Goal: Information Seeking & Learning: Learn about a topic

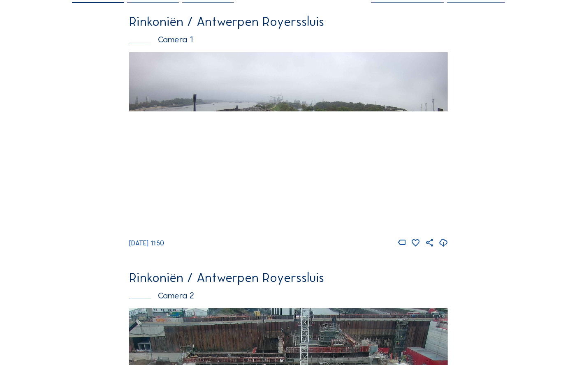
scroll to position [66, 0]
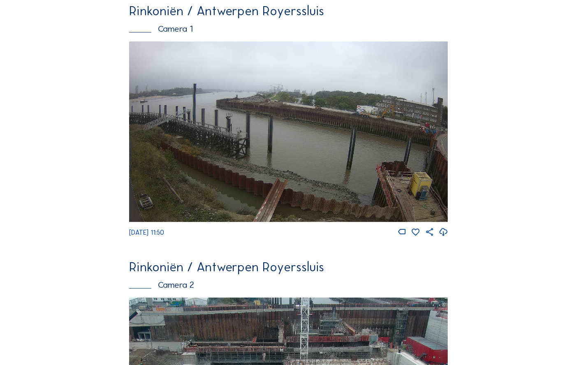
click at [332, 128] on img at bounding box center [288, 132] width 319 height 181
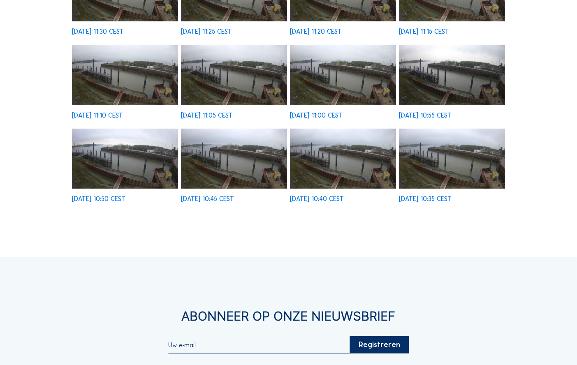
scroll to position [296, 0]
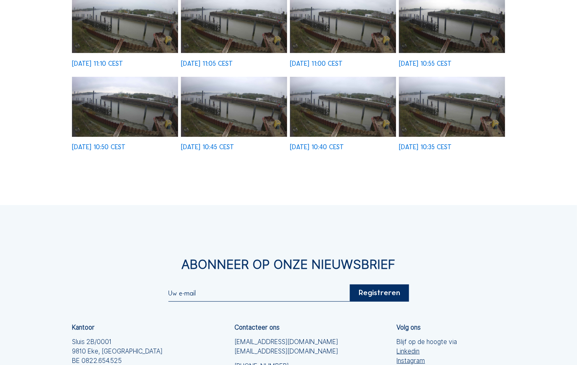
click at [468, 120] on img at bounding box center [452, 107] width 106 height 60
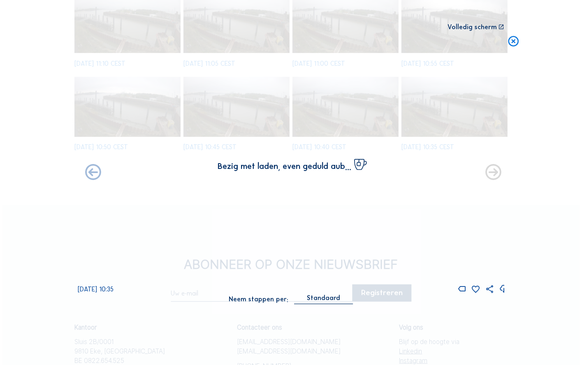
scroll to position [298, 0]
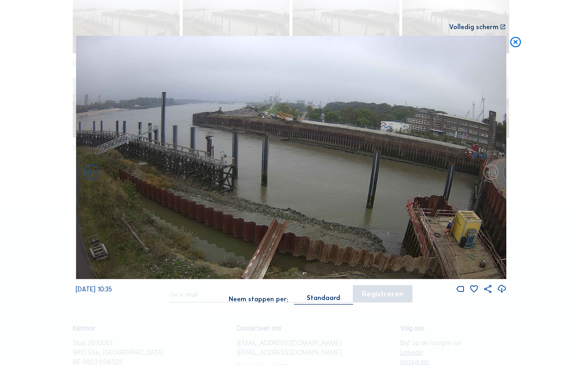
click at [491, 176] on icon at bounding box center [490, 172] width 19 height 19
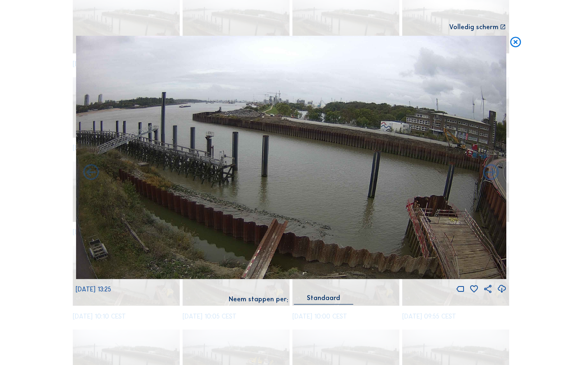
click at [518, 42] on icon at bounding box center [515, 42] width 13 height 13
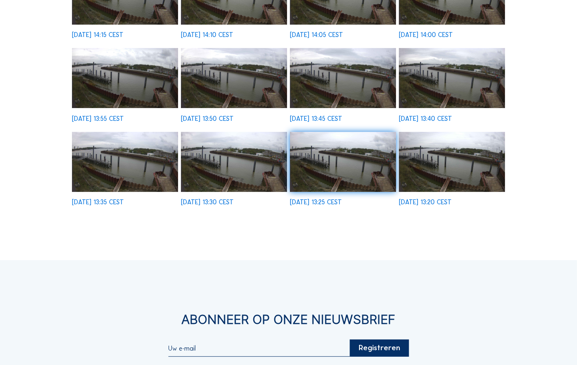
scroll to position [296, 0]
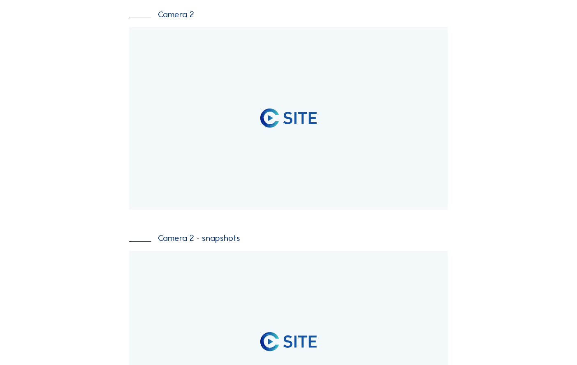
scroll to position [296, 0]
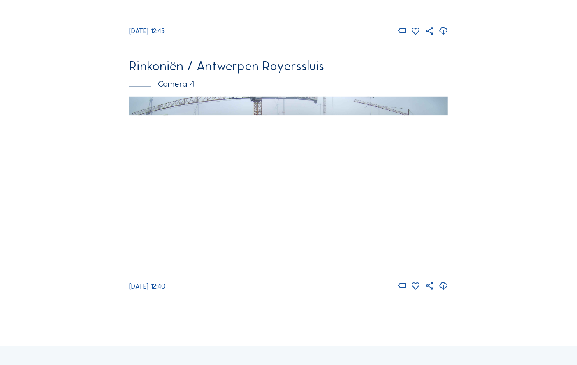
scroll to position [1147, 0]
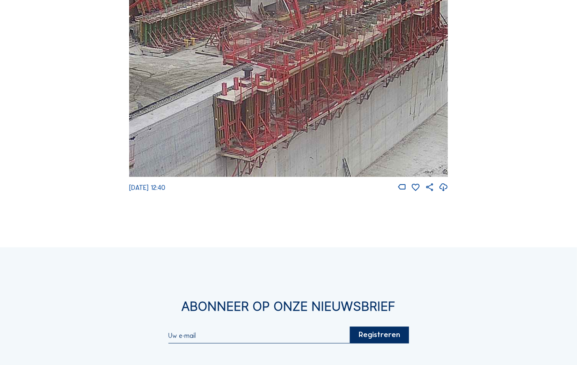
drag, startPoint x: 300, startPoint y: 82, endPoint x: 200, endPoint y: -16, distance: 139.6
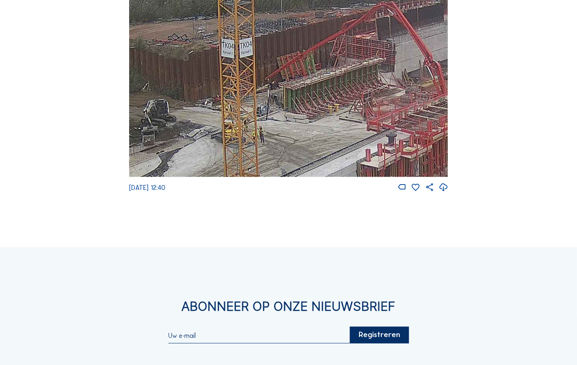
drag, startPoint x: 313, startPoint y: 48, endPoint x: 457, endPoint y: 114, distance: 158.3
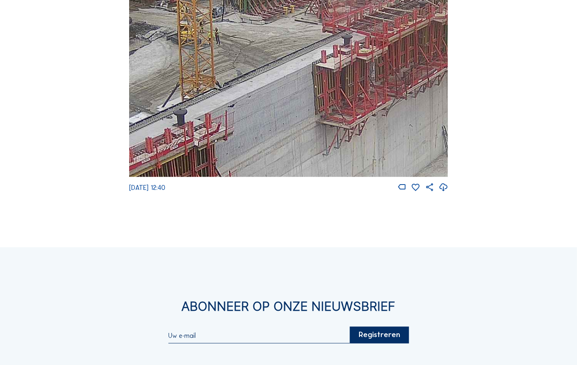
drag, startPoint x: 239, startPoint y: 82, endPoint x: 199, endPoint y: -19, distance: 108.6
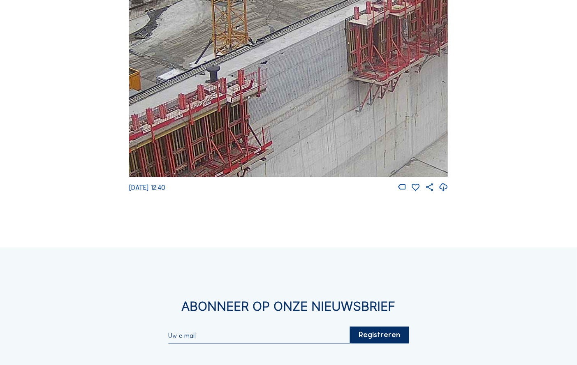
drag, startPoint x: 241, startPoint y: 100, endPoint x: 318, endPoint y: 21, distance: 109.7
click at [316, 14] on img at bounding box center [288, 87] width 319 height 179
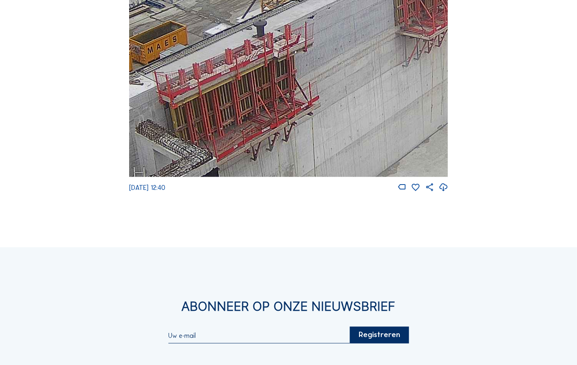
drag, startPoint x: 365, startPoint y: 81, endPoint x: 447, endPoint y: 26, distance: 98.1
click at [441, 27] on img at bounding box center [288, 87] width 319 height 179
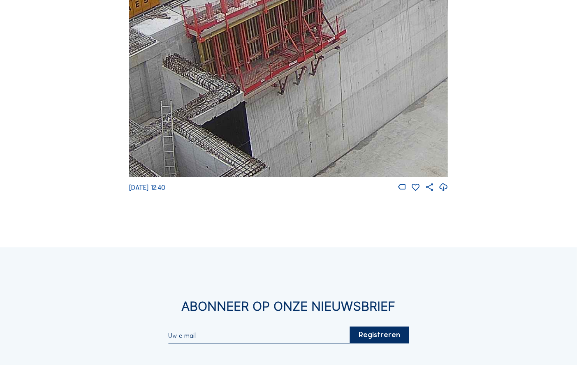
drag, startPoint x: 302, startPoint y: 130, endPoint x: 97, endPoint y: 168, distance: 208.7
click at [158, 159] on img at bounding box center [288, 87] width 319 height 179
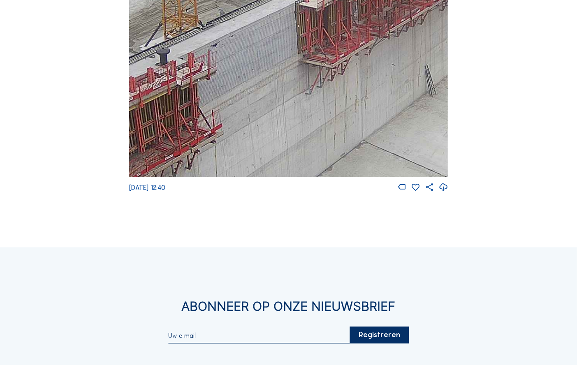
drag, startPoint x: 344, startPoint y: 132, endPoint x: 375, endPoint y: 102, distance: 43.6
click at [375, 102] on img at bounding box center [288, 87] width 319 height 179
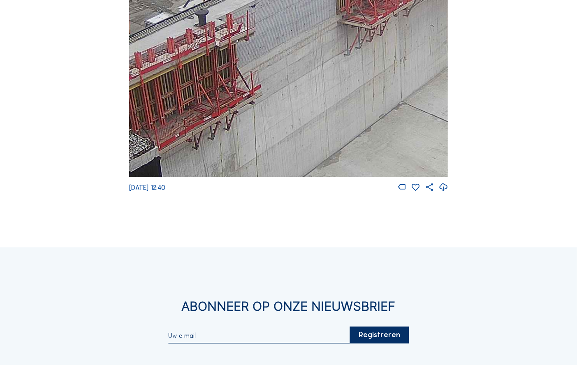
drag, startPoint x: 450, startPoint y: 31, endPoint x: 339, endPoint y: 84, distance: 123.3
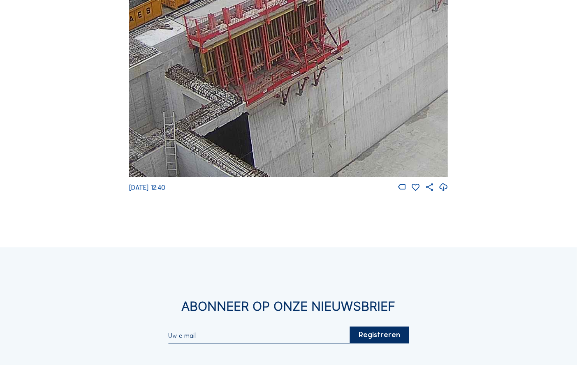
drag, startPoint x: 267, startPoint y: 97, endPoint x: 392, endPoint y: 48, distance: 134.2
click at [392, 46] on img at bounding box center [288, 87] width 319 height 179
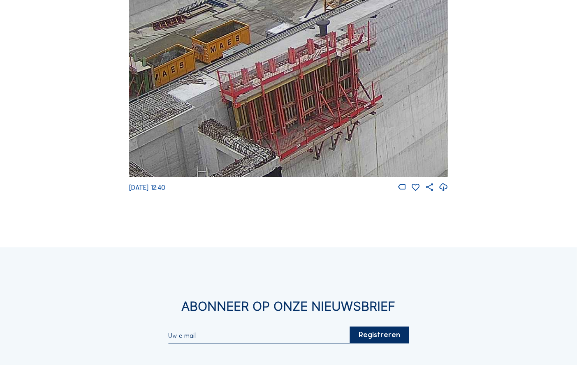
drag, startPoint x: 338, startPoint y: 70, endPoint x: 332, endPoint y: 132, distance: 62.4
click at [332, 132] on img at bounding box center [288, 87] width 319 height 179
drag, startPoint x: 378, startPoint y: 51, endPoint x: 275, endPoint y: 104, distance: 115.9
click at [290, 102] on img at bounding box center [288, 87] width 319 height 179
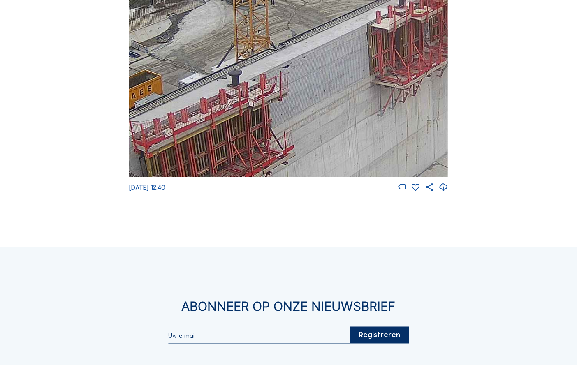
click at [292, 104] on img at bounding box center [288, 87] width 319 height 179
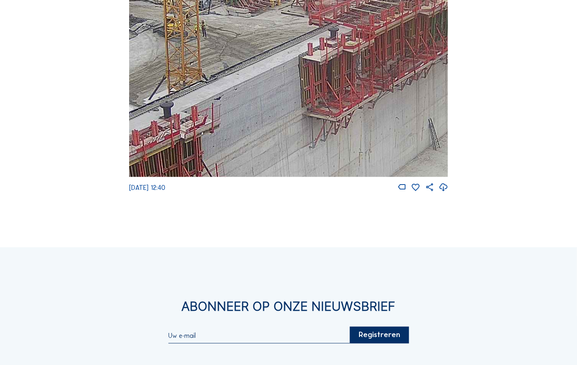
drag, startPoint x: 306, startPoint y: 87, endPoint x: 281, endPoint y: 89, distance: 24.4
click at [285, 90] on img at bounding box center [288, 87] width 319 height 179
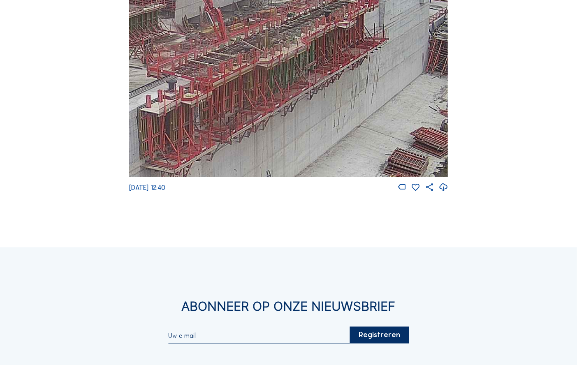
drag, startPoint x: 382, startPoint y: 74, endPoint x: 291, endPoint y: 113, distance: 98.6
click at [291, 113] on img at bounding box center [288, 87] width 319 height 179
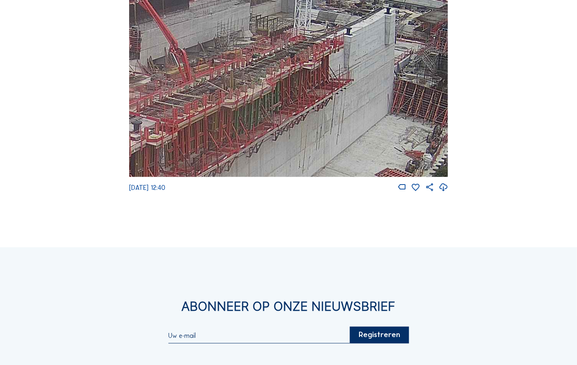
drag, startPoint x: 289, startPoint y: 106, endPoint x: 273, endPoint y: 120, distance: 21.6
click at [273, 120] on img at bounding box center [288, 87] width 319 height 179
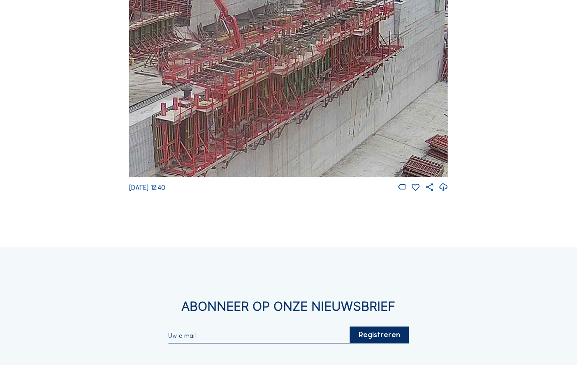
drag, startPoint x: 274, startPoint y: 104, endPoint x: 324, endPoint y: 70, distance: 60.5
click at [324, 70] on img at bounding box center [288, 87] width 319 height 179
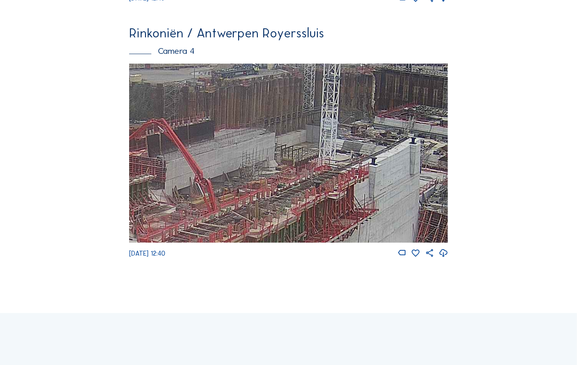
drag, startPoint x: 334, startPoint y: 125, endPoint x: 313, endPoint y: 183, distance: 62.1
click at [313, 183] on img at bounding box center [288, 153] width 319 height 179
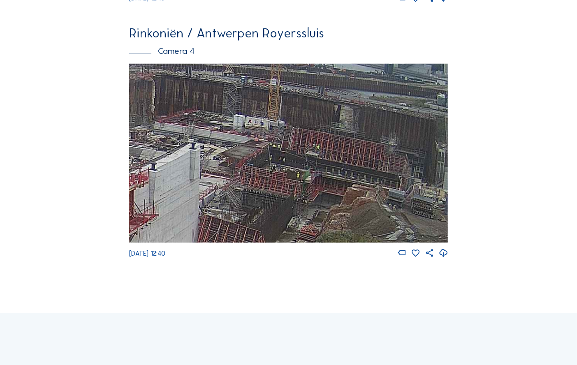
drag, startPoint x: 403, startPoint y: 158, endPoint x: 186, endPoint y: 157, distance: 217.2
click at [182, 163] on img at bounding box center [288, 153] width 319 height 179
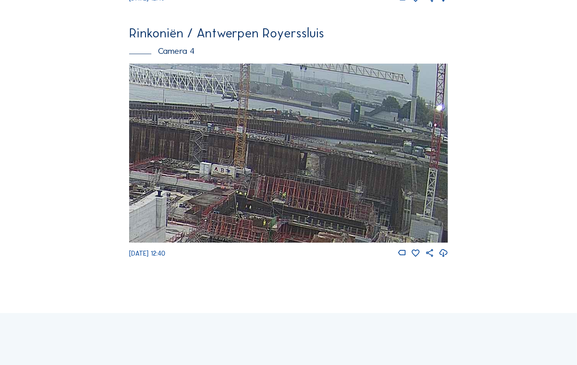
drag, startPoint x: 354, startPoint y: 153, endPoint x: 321, endPoint y: 202, distance: 59.6
click at [321, 204] on img at bounding box center [288, 153] width 319 height 179
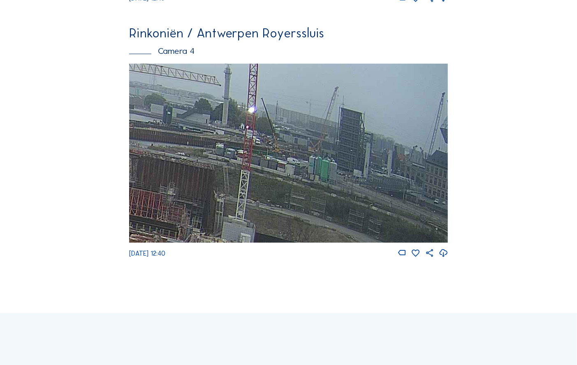
drag, startPoint x: 404, startPoint y: 163, endPoint x: 202, endPoint y: 129, distance: 204.5
click at [199, 147] on img at bounding box center [288, 153] width 319 height 179
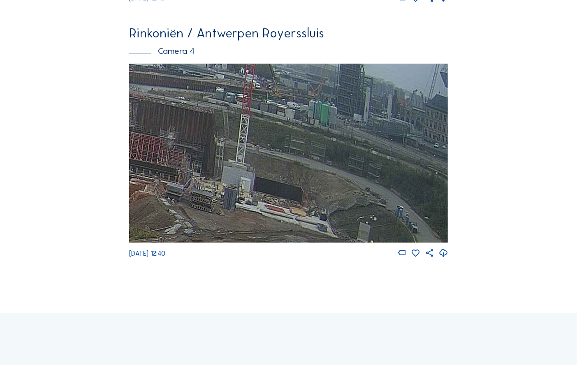
drag, startPoint x: 395, startPoint y: 171, endPoint x: 340, endPoint y: 76, distance: 110.4
click at [341, 81] on img at bounding box center [288, 153] width 319 height 179
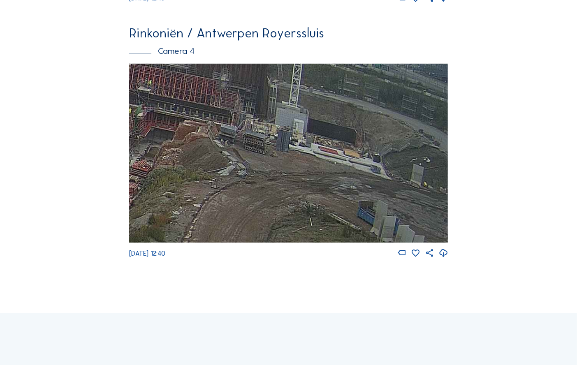
drag, startPoint x: 357, startPoint y: 128, endPoint x: 410, endPoint y: 124, distance: 52.4
click at [409, 124] on img at bounding box center [288, 153] width 319 height 179
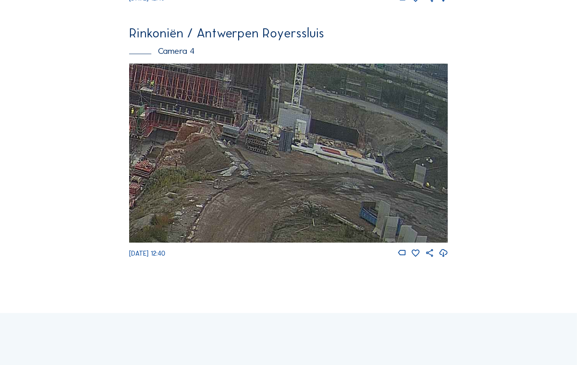
click at [354, 128] on img at bounding box center [288, 153] width 319 height 179
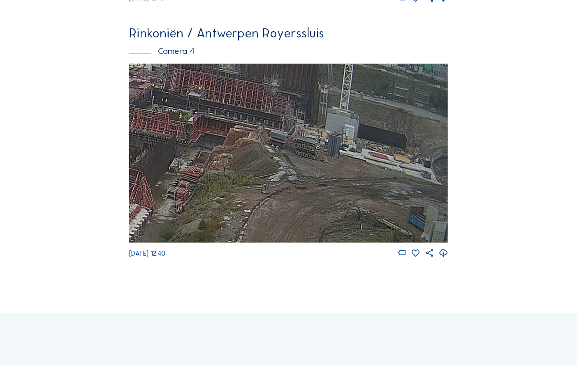
click at [408, 146] on img at bounding box center [288, 153] width 319 height 179
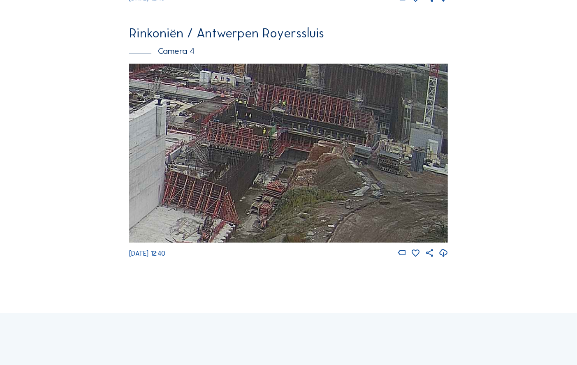
click at [364, 133] on img at bounding box center [288, 153] width 319 height 179
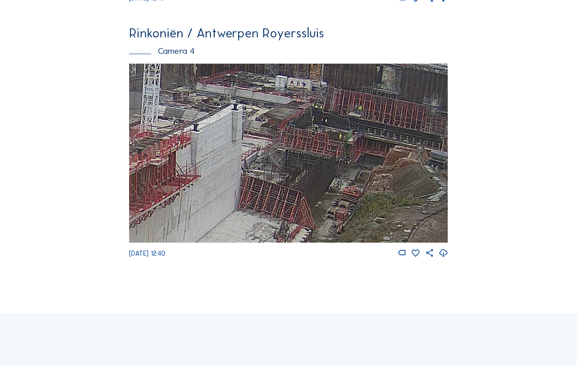
drag, startPoint x: 324, startPoint y: 136, endPoint x: 589, endPoint y: 161, distance: 266.1
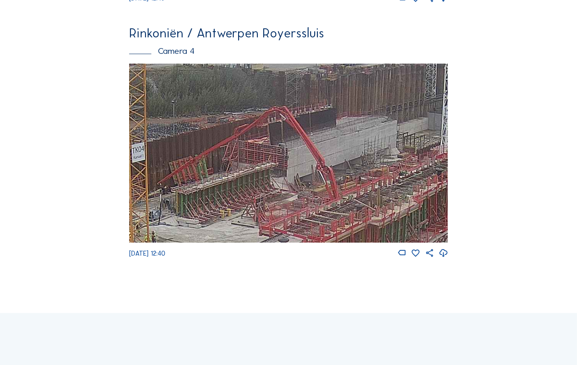
drag, startPoint x: 364, startPoint y: 165, endPoint x: 466, endPoint y: 143, distance: 104.2
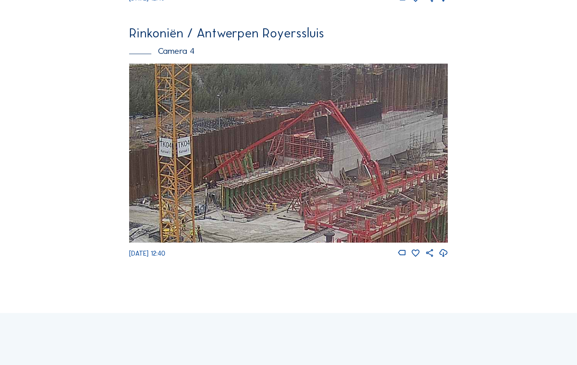
drag, startPoint x: 379, startPoint y: 165, endPoint x: 425, endPoint y: 165, distance: 45.7
click at [421, 162] on img at bounding box center [288, 153] width 319 height 179
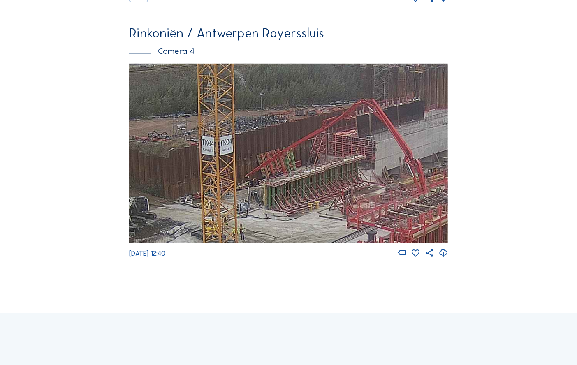
click at [411, 171] on img at bounding box center [288, 153] width 319 height 179
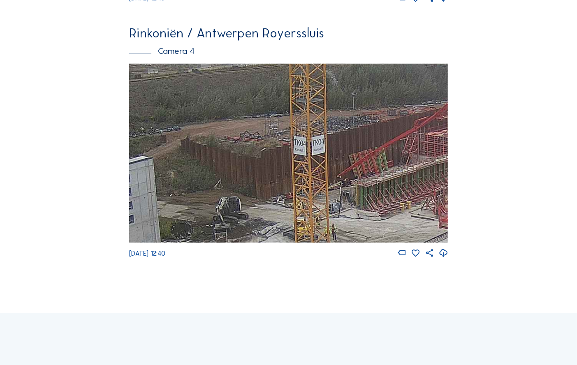
click at [413, 148] on img at bounding box center [288, 153] width 319 height 179
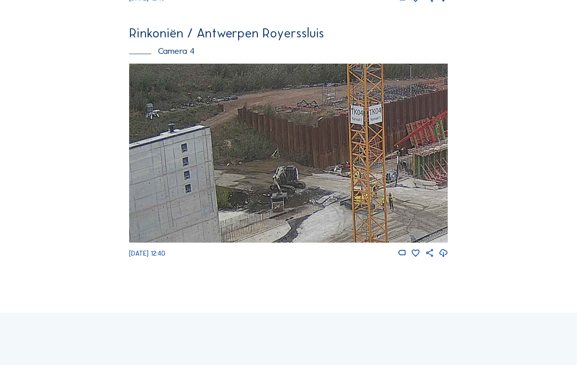
click at [409, 151] on img at bounding box center [288, 153] width 319 height 179
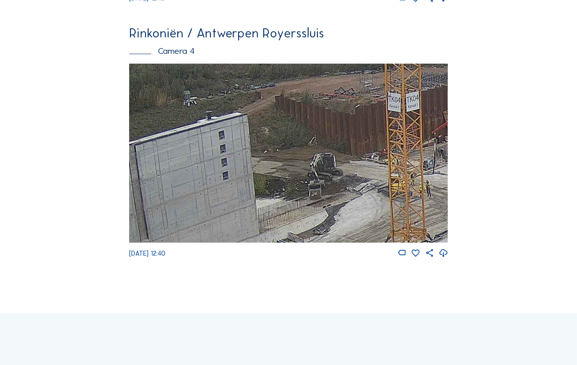
drag, startPoint x: 375, startPoint y: 151, endPoint x: 416, endPoint y: 111, distance: 57.3
click at [405, 126] on img at bounding box center [288, 153] width 319 height 179
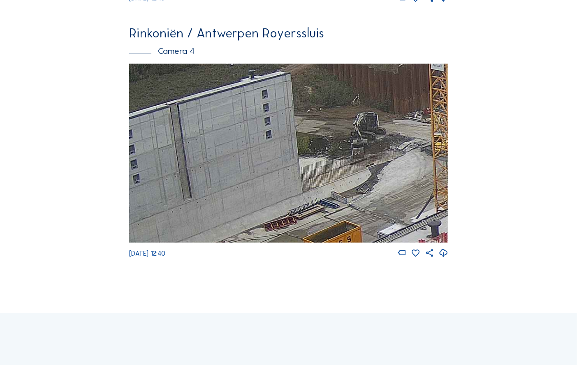
drag, startPoint x: 362, startPoint y: 156, endPoint x: 430, endPoint y: 130, distance: 72.3
click at [430, 130] on img at bounding box center [288, 153] width 319 height 179
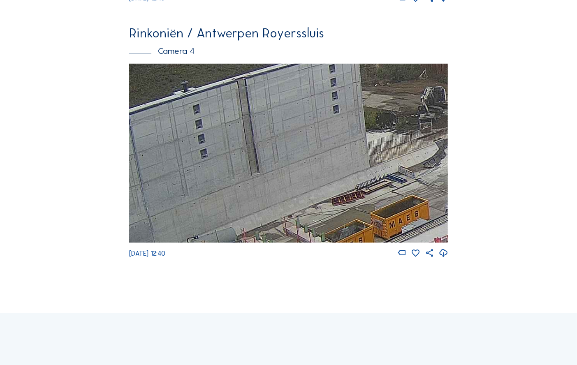
drag, startPoint x: 344, startPoint y: 158, endPoint x: 459, endPoint y: 140, distance: 116.5
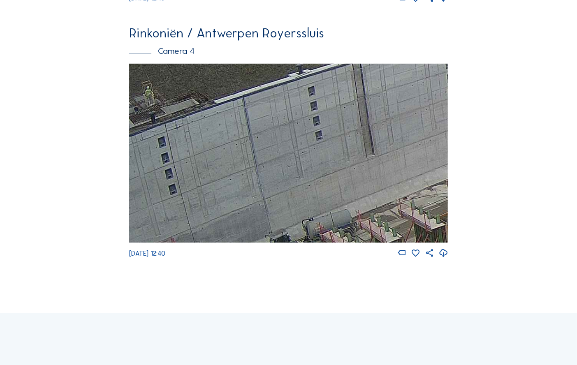
click at [437, 145] on img at bounding box center [288, 153] width 319 height 179
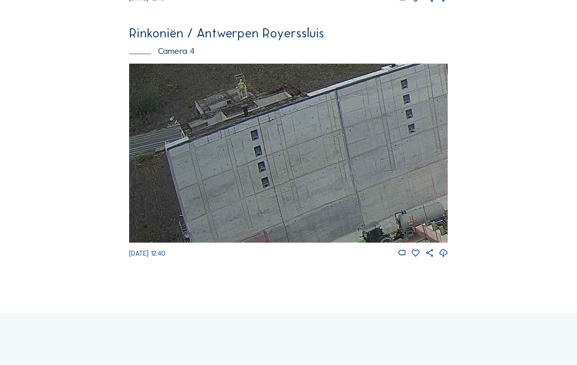
drag, startPoint x: 305, startPoint y: 146, endPoint x: 376, endPoint y: 123, distance: 75.5
click at [366, 134] on img at bounding box center [288, 153] width 319 height 179
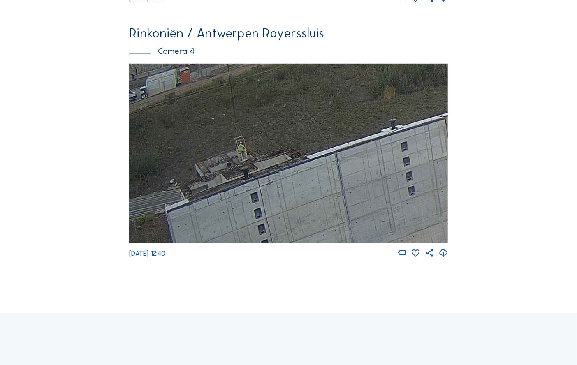
drag, startPoint x: 344, startPoint y: 213, endPoint x: 390, endPoint y: 224, distance: 46.9
click at [390, 224] on img at bounding box center [288, 153] width 319 height 179
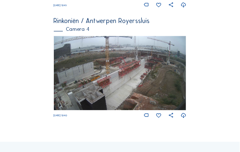
scroll to position [531, 0]
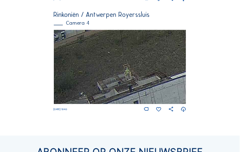
drag, startPoint x: 65, startPoint y: 65, endPoint x: 148, endPoint y: 83, distance: 85.0
click at [148, 83] on img at bounding box center [120, 67] width 133 height 75
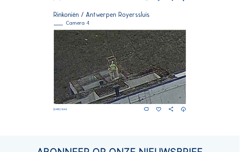
drag, startPoint x: 144, startPoint y: 65, endPoint x: 139, endPoint y: 65, distance: 5.8
click at [139, 65] on img at bounding box center [120, 67] width 133 height 75
click at [100, 51] on img at bounding box center [120, 67] width 133 height 75
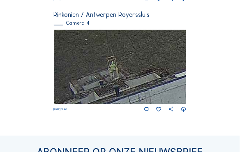
scroll to position [0, 0]
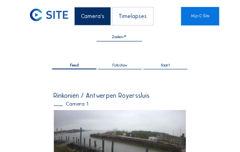
scroll to position [531, 0]
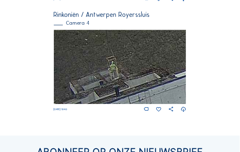
click at [131, 85] on img at bounding box center [120, 67] width 133 height 75
click at [88, 47] on img at bounding box center [120, 67] width 133 height 75
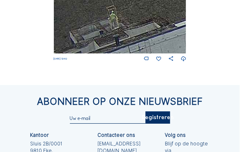
scroll to position [586, 0]
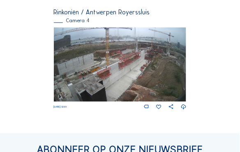
scroll to position [529, 0]
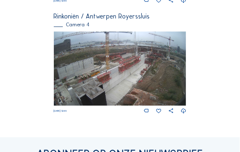
click at [91, 60] on img at bounding box center [120, 69] width 133 height 75
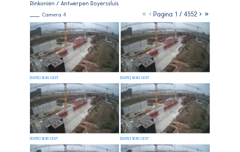
scroll to position [68, 0]
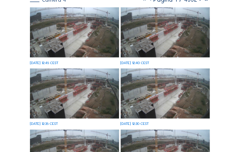
click at [35, 97] on img at bounding box center [74, 94] width 89 height 50
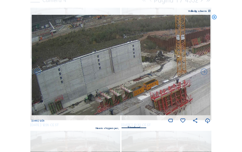
drag, startPoint x: 47, startPoint y: 65, endPoint x: 77, endPoint y: 70, distance: 30.0
click at [77, 71] on img at bounding box center [121, 65] width 179 height 101
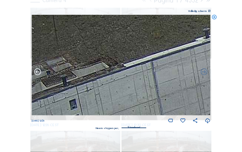
click at [38, 74] on icon at bounding box center [38, 72] width 8 height 8
click at [39, 74] on icon at bounding box center [38, 72] width 8 height 8
click at [39, 74] on img at bounding box center [121, 65] width 179 height 101
click at [37, 74] on img at bounding box center [121, 65] width 179 height 101
click at [204, 75] on icon at bounding box center [205, 72] width 8 height 8
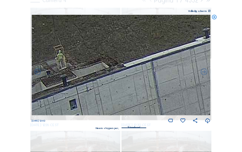
click at [204, 75] on icon at bounding box center [205, 72] width 8 height 8
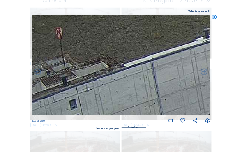
click at [204, 75] on icon at bounding box center [205, 72] width 8 height 8
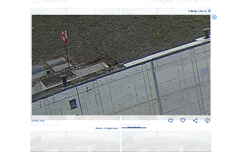
click at [204, 75] on icon at bounding box center [205, 72] width 8 height 8
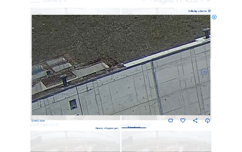
click at [204, 75] on icon at bounding box center [205, 72] width 8 height 8
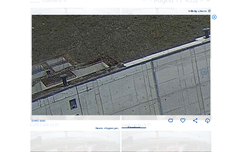
click at [204, 75] on icon at bounding box center [205, 72] width 8 height 8
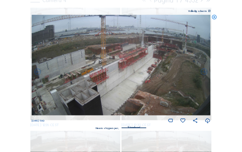
click at [204, 75] on div "Scroll om door de tijd te reizen | Druk op de 'Alt'-knop + scroll om te Zoomen …" at bounding box center [121, 76] width 242 height 152
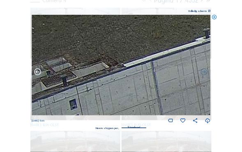
click at [39, 72] on icon at bounding box center [38, 72] width 8 height 8
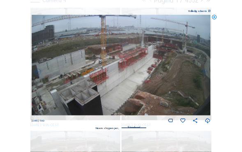
click at [107, 51] on div "Scroll om door de tijd te reizen | Druk op de 'Alt'-knop + scroll om te Zoomen …" at bounding box center [121, 76] width 242 height 152
click at [166, 78] on div "Scroll om door de tijd te reizen | Druk op de 'Alt'-knop + scroll om te Zoomen …" at bounding box center [121, 76] width 242 height 152
click at [162, 77] on div "Scroll om door de tijd te reizen | Druk op de 'Alt'-knop + scroll om te Zoomen …" at bounding box center [121, 76] width 242 height 152
click at [137, 66] on div "Scroll om door de tijd te reizen | Druk op de 'Alt'-knop + scroll om te Zoomen …" at bounding box center [121, 76] width 242 height 152
click at [139, 91] on div "Scroll om door de tijd te reizen | Druk op de 'Alt'-knop + scroll om te Zoomen …" at bounding box center [121, 76] width 242 height 152
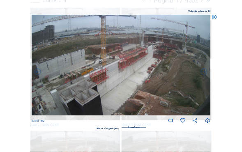
click at [226, 61] on div "Scroll om door de tijd te reizen | Druk op de 'Alt'-knop + scroll om te Zoomen …" at bounding box center [121, 76] width 242 height 152
click at [216, 18] on icon at bounding box center [214, 17] width 5 height 5
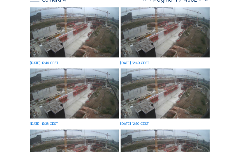
click at [97, 41] on img at bounding box center [74, 32] width 89 height 50
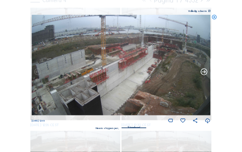
click at [206, 72] on icon at bounding box center [205, 72] width 8 height 8
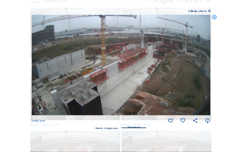
click at [206, 72] on icon at bounding box center [205, 72] width 8 height 8
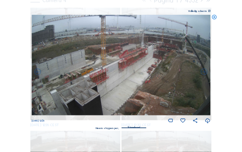
click at [206, 72] on icon at bounding box center [205, 72] width 8 height 8
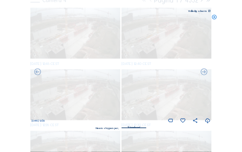
click at [206, 72] on icon at bounding box center [205, 72] width 8 height 8
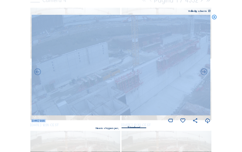
click at [43, 65] on img at bounding box center [121, 65] width 179 height 101
click at [210, 73] on img at bounding box center [121, 65] width 179 height 101
click at [207, 73] on icon at bounding box center [205, 72] width 8 height 8
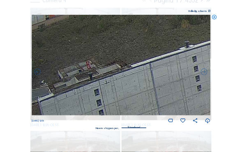
drag, startPoint x: 71, startPoint y: 70, endPoint x: 76, endPoint y: 74, distance: 6.5
click at [76, 74] on img at bounding box center [121, 65] width 179 height 101
click at [203, 75] on icon at bounding box center [205, 72] width 8 height 8
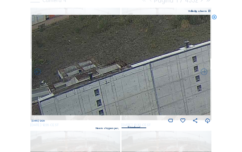
click at [203, 75] on icon at bounding box center [205, 72] width 8 height 8
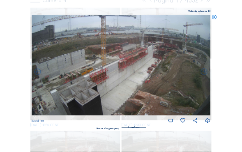
click at [203, 75] on icon at bounding box center [205, 72] width 8 height 8
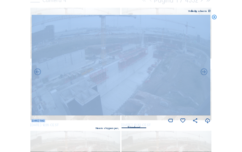
click at [203, 75] on icon at bounding box center [205, 72] width 8 height 8
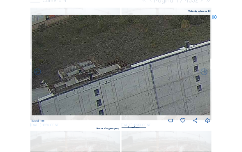
click at [203, 75] on icon at bounding box center [205, 72] width 8 height 8
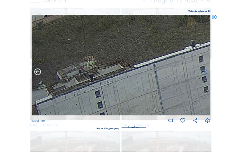
click at [37, 76] on icon at bounding box center [38, 72] width 8 height 8
click at [38, 75] on icon at bounding box center [38, 72] width 8 height 8
click at [38, 72] on icon at bounding box center [38, 72] width 8 height 8
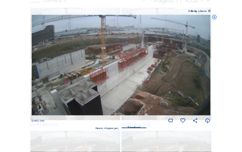
click at [38, 72] on icon at bounding box center [38, 72] width 8 height 8
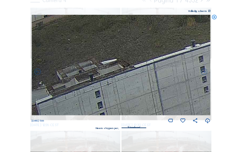
click at [38, 72] on icon at bounding box center [38, 72] width 8 height 8
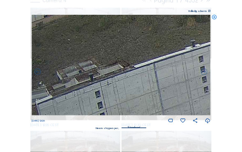
click at [38, 72] on icon at bounding box center [38, 72] width 8 height 8
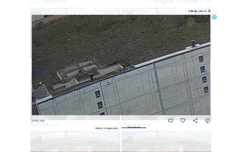
click at [38, 72] on icon at bounding box center [38, 72] width 8 height 8
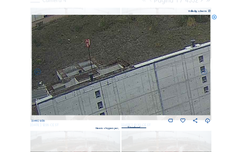
click at [38, 72] on icon at bounding box center [38, 72] width 8 height 8
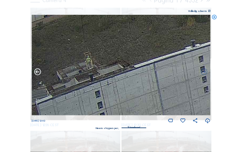
click at [37, 75] on icon at bounding box center [38, 72] width 8 height 8
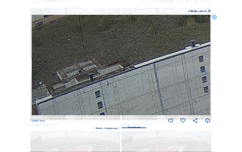
click at [37, 75] on img at bounding box center [121, 65] width 179 height 101
click at [206, 75] on icon at bounding box center [205, 72] width 8 height 8
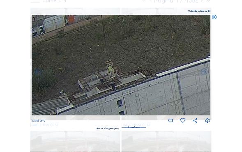
click at [211, 75] on div "Scroll om door de tijd te reizen | Druk op de 'Alt'-knop + scroll om te Zoomen …" at bounding box center [121, 76] width 242 height 152
click at [204, 74] on icon at bounding box center [205, 72] width 8 height 8
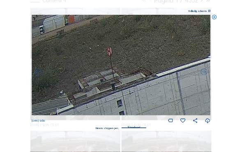
click at [204, 74] on icon at bounding box center [205, 72] width 8 height 8
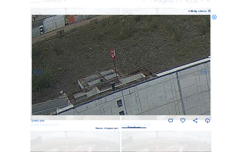
click at [204, 74] on icon at bounding box center [205, 72] width 8 height 8
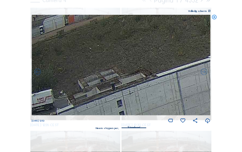
click at [204, 74] on icon at bounding box center [205, 72] width 8 height 8
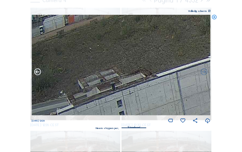
click at [37, 71] on icon at bounding box center [38, 72] width 8 height 8
click at [41, 74] on icon at bounding box center [38, 72] width 8 height 8
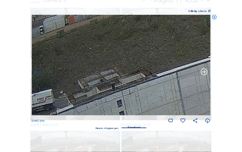
click at [204, 74] on icon at bounding box center [205, 72] width 8 height 8
click at [206, 74] on icon at bounding box center [205, 72] width 8 height 8
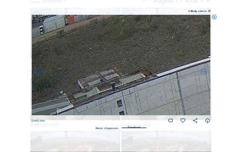
click at [206, 74] on icon at bounding box center [205, 72] width 8 height 8
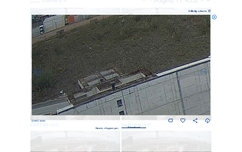
click at [206, 74] on icon at bounding box center [205, 72] width 8 height 8
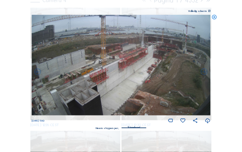
click at [206, 74] on icon at bounding box center [205, 72] width 8 height 8
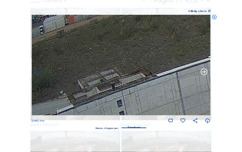
click at [206, 74] on icon at bounding box center [205, 72] width 8 height 8
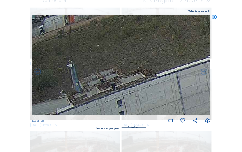
click at [214, 17] on icon at bounding box center [214, 17] width 5 height 5
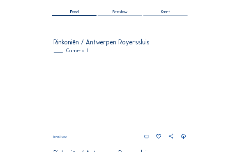
scroll to position [52, 0]
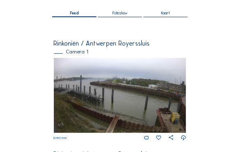
click at [123, 64] on img at bounding box center [120, 95] width 133 height 75
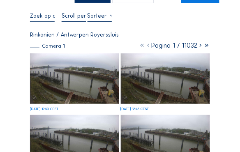
scroll to position [14, 0]
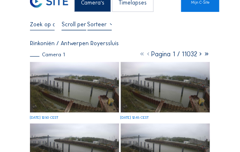
click at [50, 26] on input "text" at bounding box center [42, 24] width 25 height 7
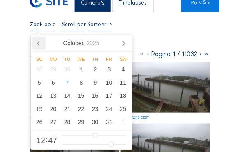
click at [38, 46] on icon at bounding box center [38, 43] width 13 height 13
click at [39, 46] on icon at bounding box center [38, 43] width 13 height 13
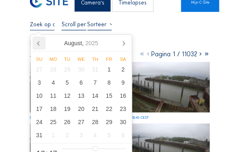
click at [39, 46] on icon at bounding box center [38, 43] width 13 height 13
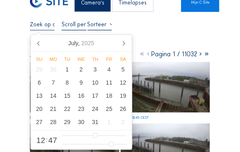
click at [116, 43] on nav "July, 2025" at bounding box center [81, 43] width 101 height 17
click at [121, 43] on icon at bounding box center [123, 43] width 13 height 13
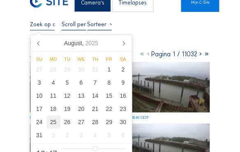
click at [51, 121] on div "25" at bounding box center [53, 122] width 14 height 13
type input "25/08/2025 12:47"
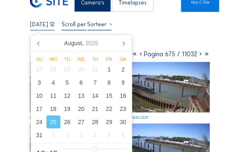
click at [128, 23] on div "25/08/2025 12:47 Volledig scherm" at bounding box center [120, 25] width 180 height 9
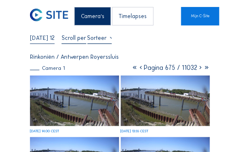
scroll to position [27, 0]
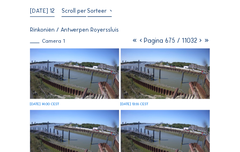
click at [84, 70] on img at bounding box center [74, 74] width 89 height 51
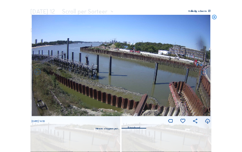
click at [217, 17] on icon at bounding box center [214, 17] width 5 height 5
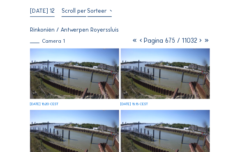
click at [140, 41] on icon at bounding box center [141, 41] width 6 height 8
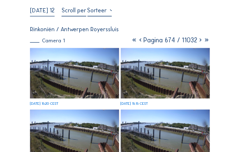
scroll to position [0, 0]
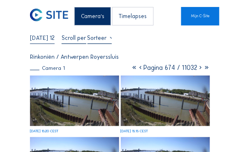
click at [138, 72] on icon at bounding box center [140, 68] width 6 height 8
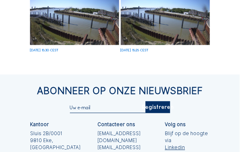
scroll to position [507, 0]
